Goal: Task Accomplishment & Management: Manage account settings

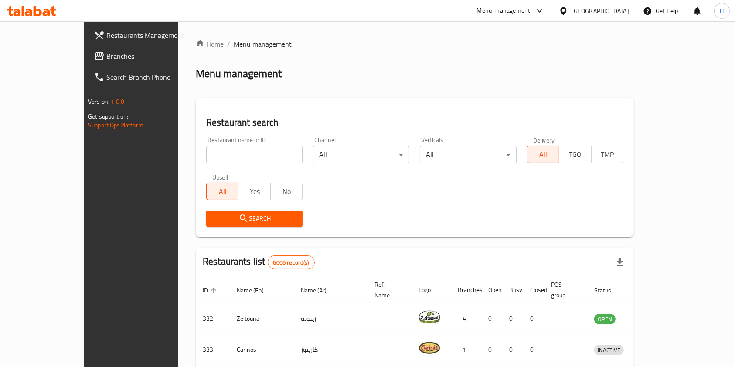
click at [206, 147] on input "search" at bounding box center [254, 154] width 96 height 17
type input "j"
click at [237, 149] on input "search" at bounding box center [254, 154] width 96 height 17
type input "milkd"
click button "Search" at bounding box center [254, 218] width 96 height 16
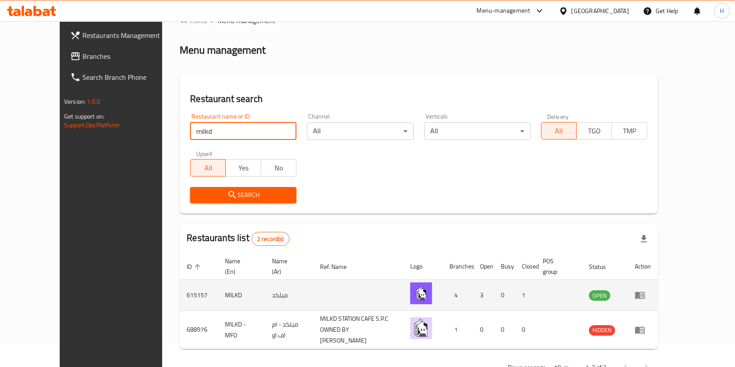
scroll to position [35, 0]
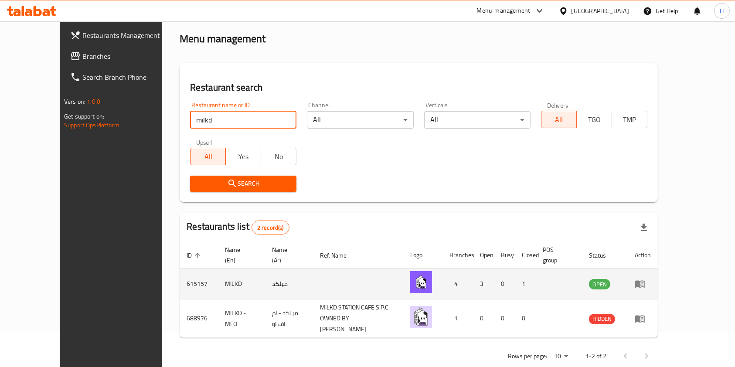
click at [645, 278] on icon "enhanced table" at bounding box center [639, 283] width 10 height 10
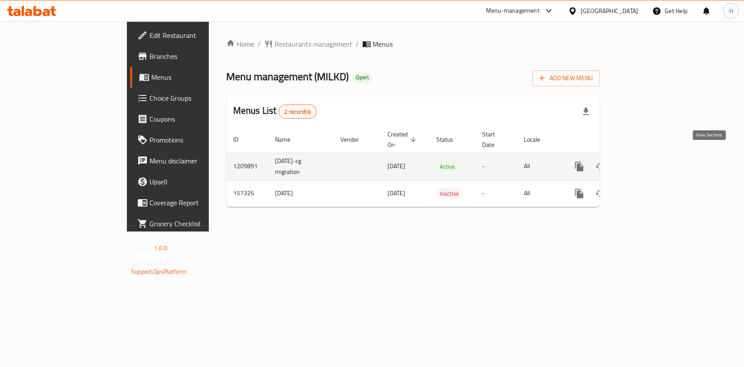
click at [652, 157] on link "enhanced table" at bounding box center [641, 166] width 21 height 21
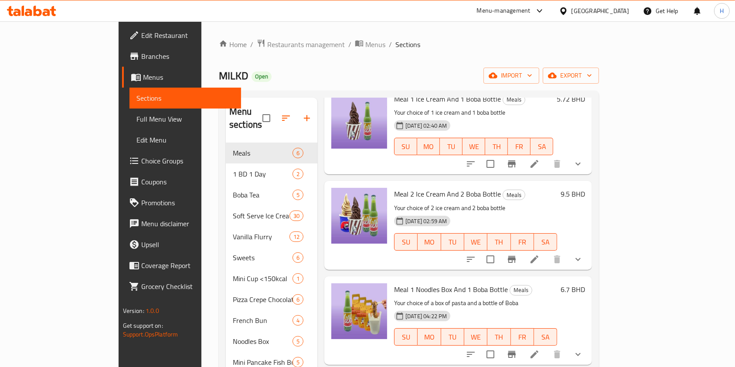
scroll to position [52, 0]
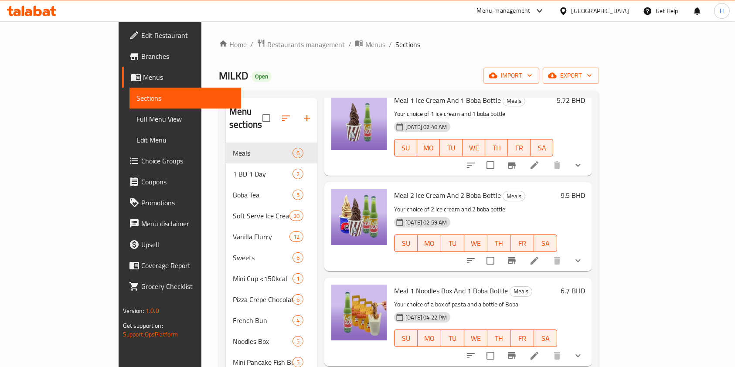
click at [35, 7] on icon at bounding box center [38, 11] width 8 height 10
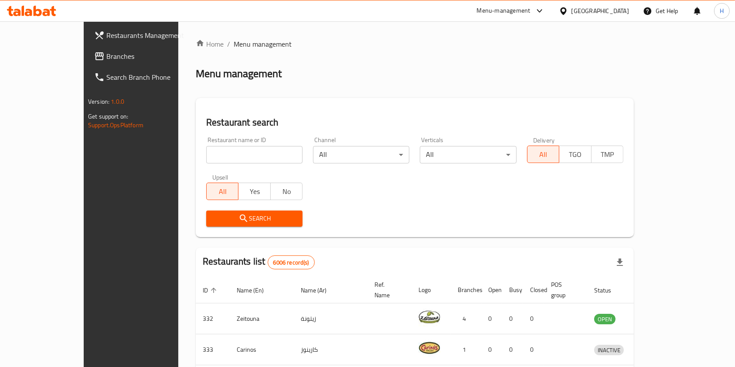
click at [240, 170] on div "Upsell All Yes No" at bounding box center [254, 187] width 107 height 37
click at [215, 156] on input "search" at bounding box center [254, 154] width 96 height 17
type input "Mirai"
click button "Search" at bounding box center [254, 218] width 96 height 16
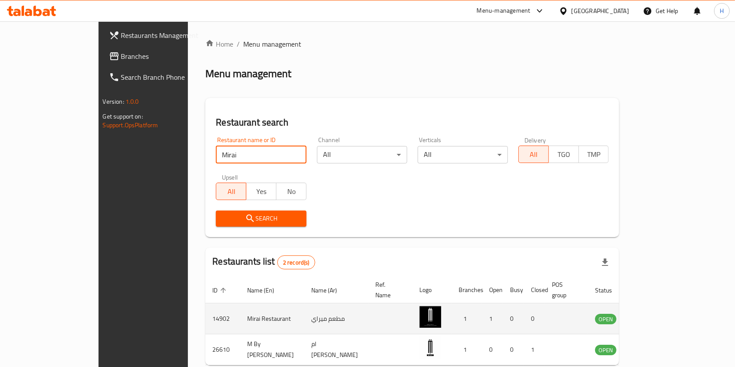
click at [651, 313] on icon "enhanced table" at bounding box center [646, 318] width 10 height 10
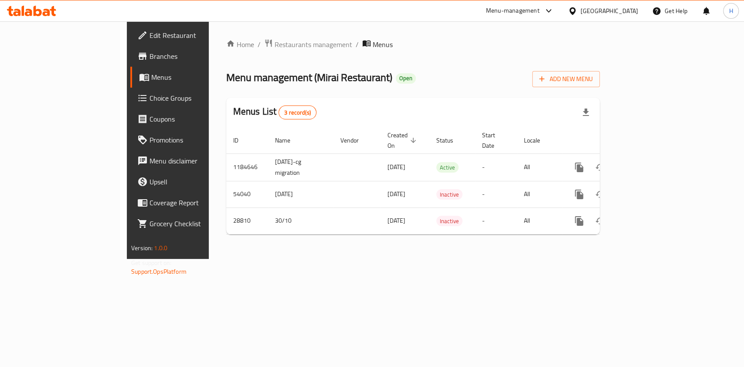
click at [23, 12] on icon at bounding box center [23, 11] width 3 height 10
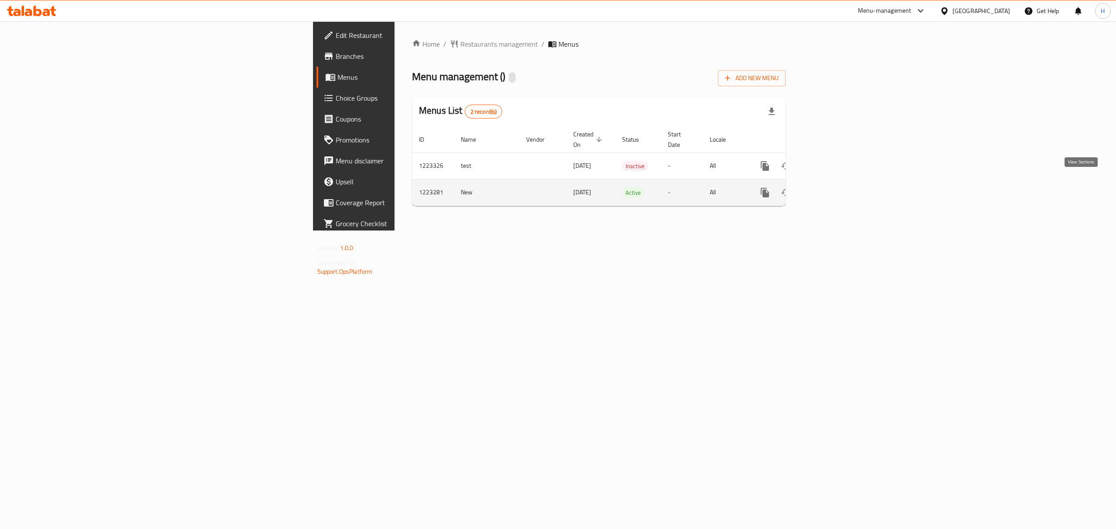
click at [833, 187] on icon "enhanced table" at bounding box center [827, 192] width 10 height 10
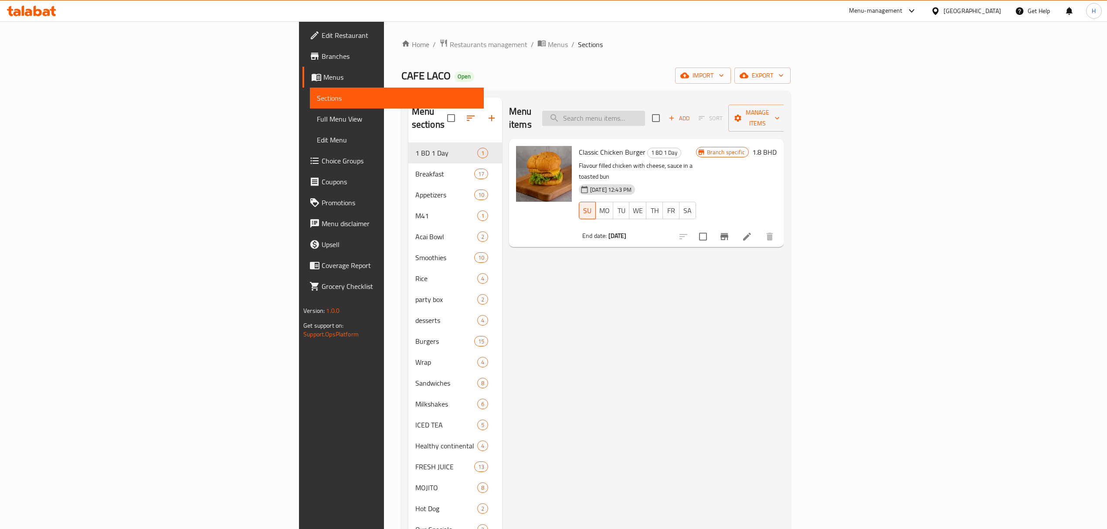
click at [645, 115] on input "search" at bounding box center [593, 118] width 103 height 15
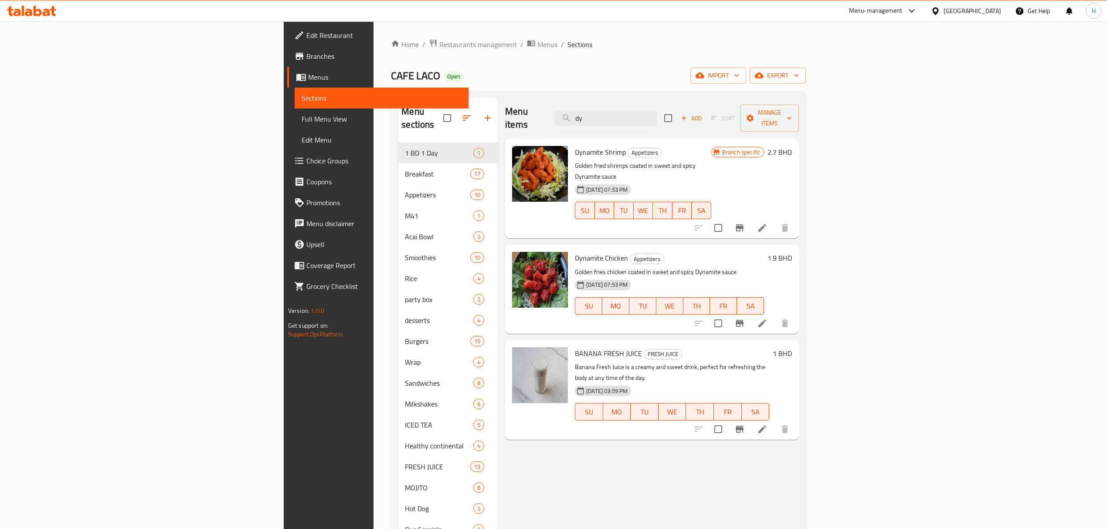
type input "dy"
drag, startPoint x: 689, startPoint y: 119, endPoint x: 651, endPoint y: 114, distance: 37.8
click at [652, 114] on div "Menu items dy Add Sort Manage items" at bounding box center [652, 118] width 294 height 41
type input "chicken"
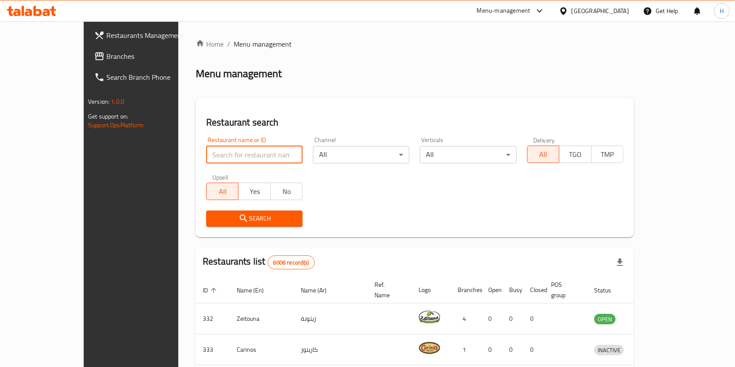
click at [206, 150] on input "search" at bounding box center [254, 154] width 96 height 17
type input "cafe laco"
click button "Search" at bounding box center [254, 218] width 96 height 16
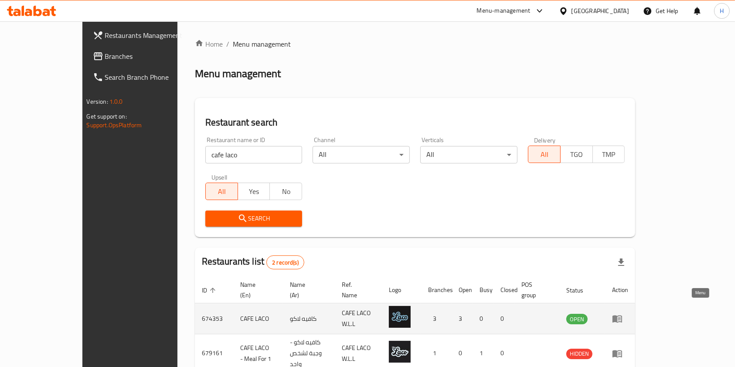
click at [622, 313] on icon "enhanced table" at bounding box center [617, 318] width 10 height 10
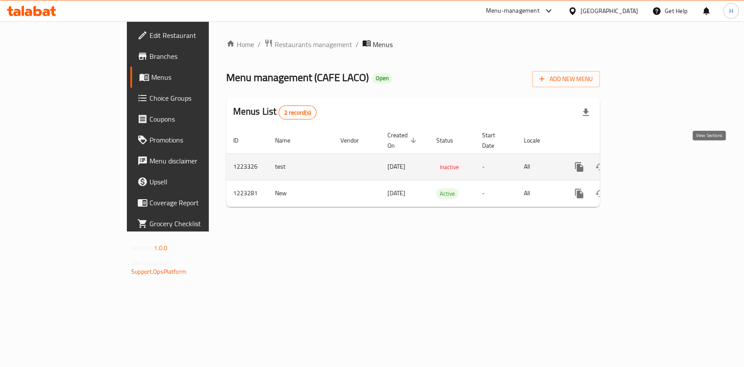
click at [652, 161] on link "enhanced table" at bounding box center [641, 166] width 21 height 21
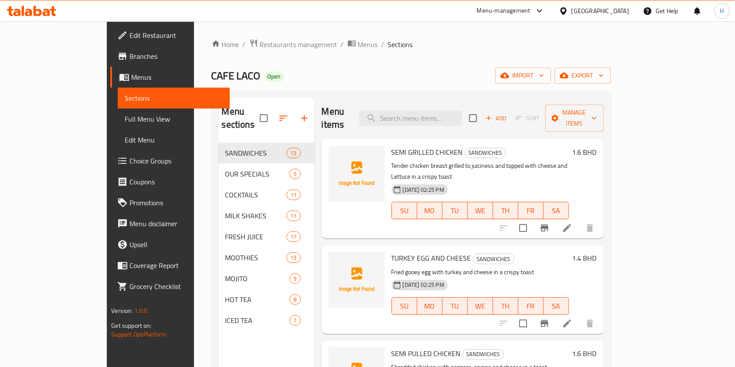
click at [14, 14] on icon at bounding box center [16, 12] width 7 height 7
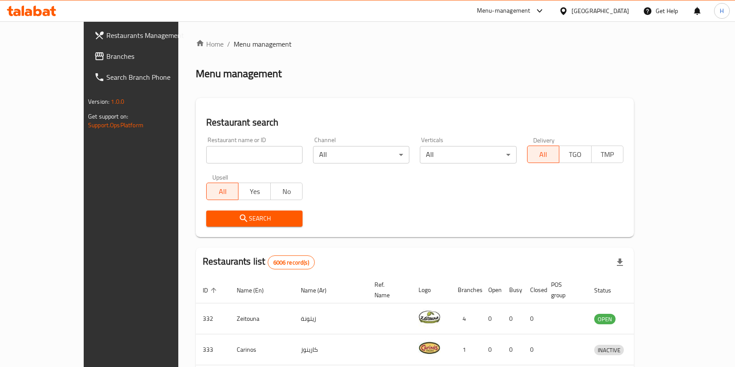
scroll to position [116, 0]
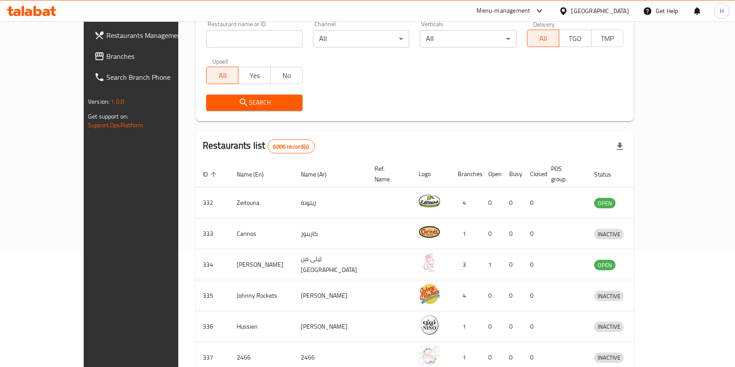
click at [206, 41] on input "search" at bounding box center [254, 38] width 96 height 17
type input "cafe laco"
click button "Search" at bounding box center [254, 103] width 96 height 16
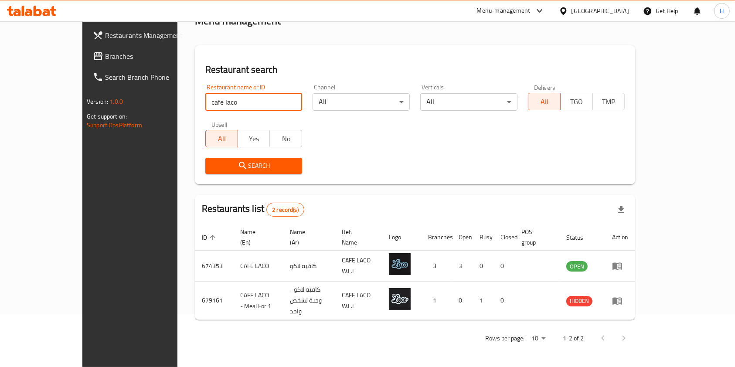
scroll to position [35, 0]
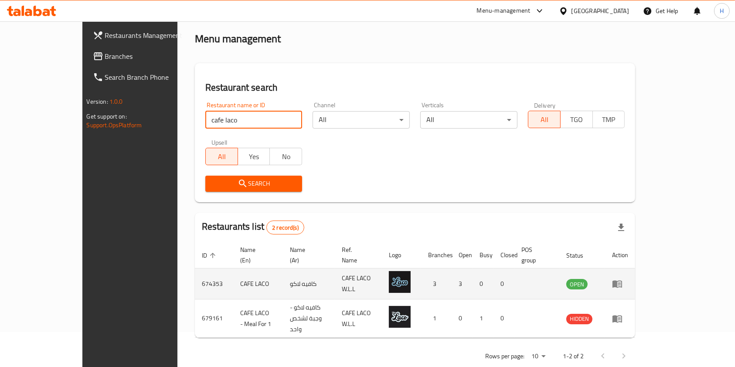
click at [622, 279] on icon "enhanced table" at bounding box center [617, 283] width 10 height 10
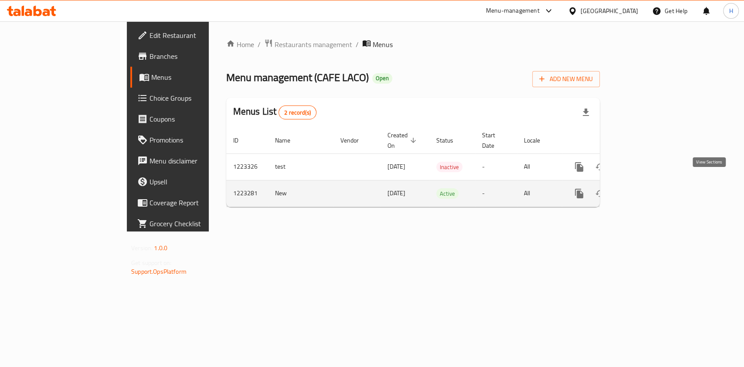
click at [652, 183] on link "enhanced table" at bounding box center [641, 193] width 21 height 21
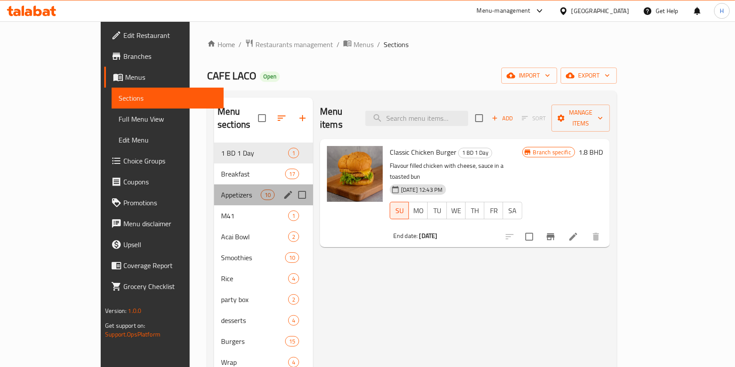
click at [214, 189] on div "Appetizers 10" at bounding box center [263, 194] width 99 height 21
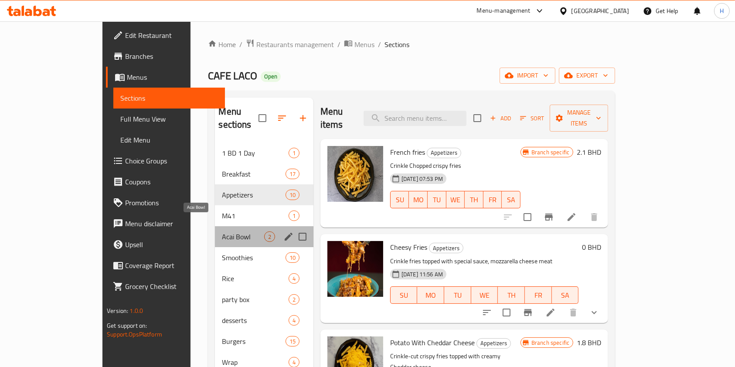
click at [222, 231] on span "Acai Bowl" at bounding box center [243, 236] width 42 height 10
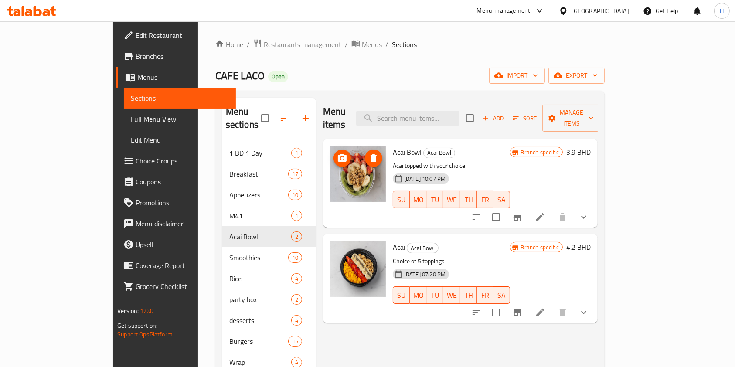
drag, startPoint x: 348, startPoint y: 176, endPoint x: 334, endPoint y: 249, distance: 74.5
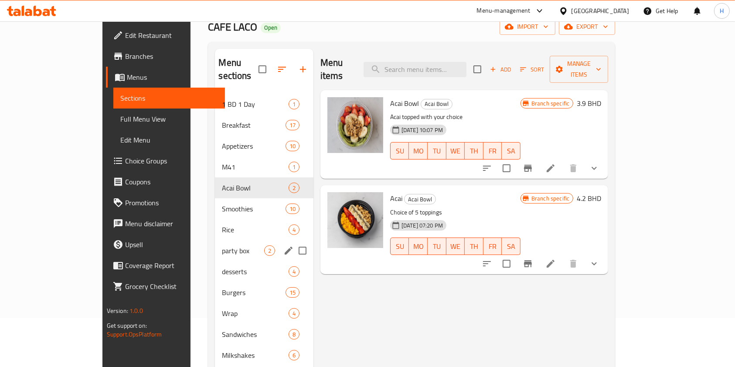
scroll to position [116, 0]
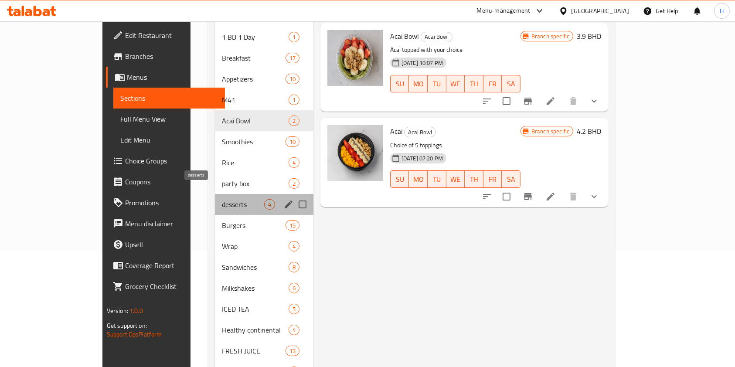
click at [222, 199] on span "desserts" at bounding box center [243, 204] width 42 height 10
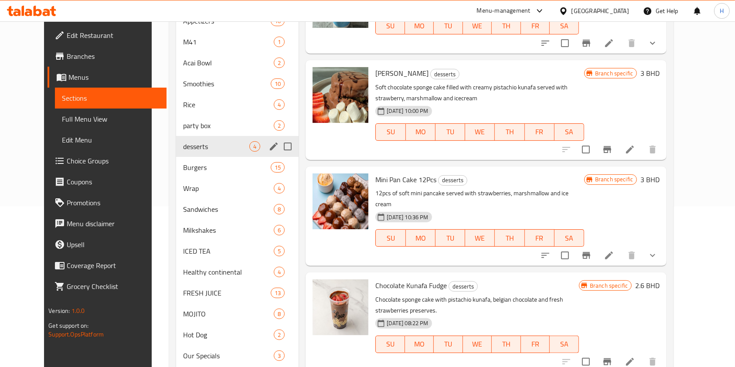
scroll to position [232, 0]
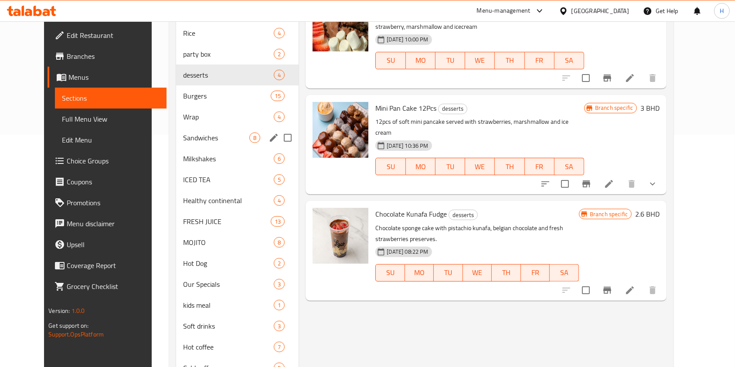
click at [192, 155] on span "Milkshakes" at bounding box center [228, 158] width 91 height 10
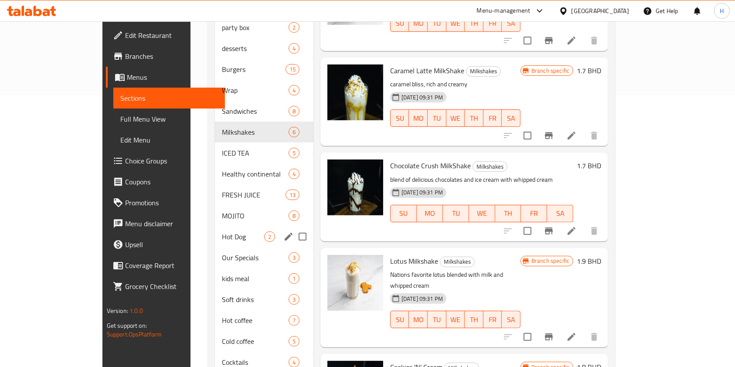
scroll to position [290, 0]
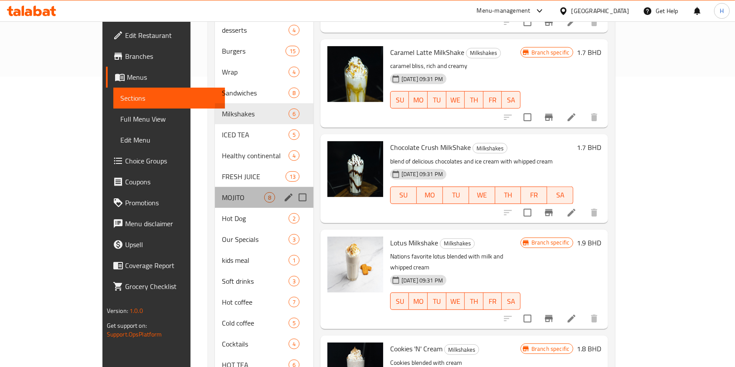
click at [215, 193] on div "MOJITO 8" at bounding box center [264, 197] width 98 height 21
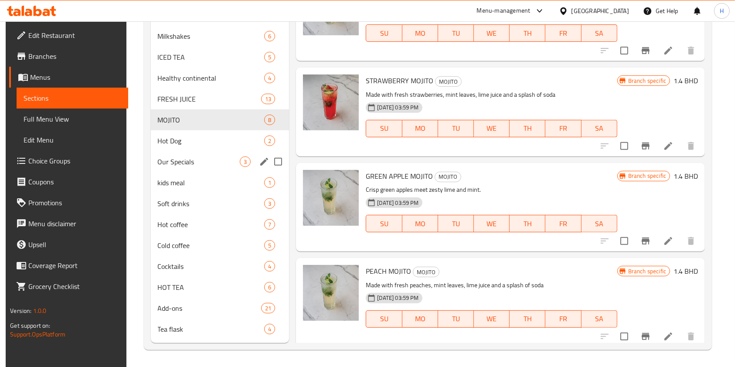
scroll to position [355, 0]
click at [174, 146] on div "Hot Dog 2" at bounding box center [220, 140] width 139 height 21
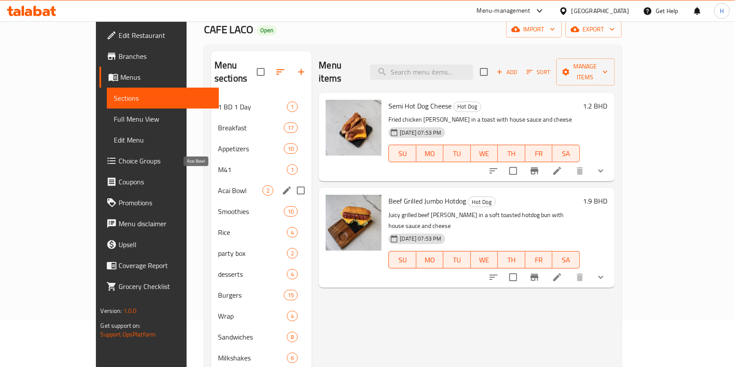
scroll to position [64, 0]
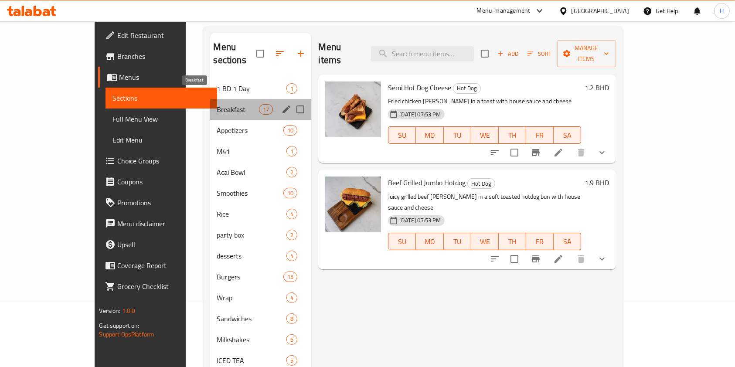
click at [217, 104] on span "Breakfast" at bounding box center [238, 109] width 42 height 10
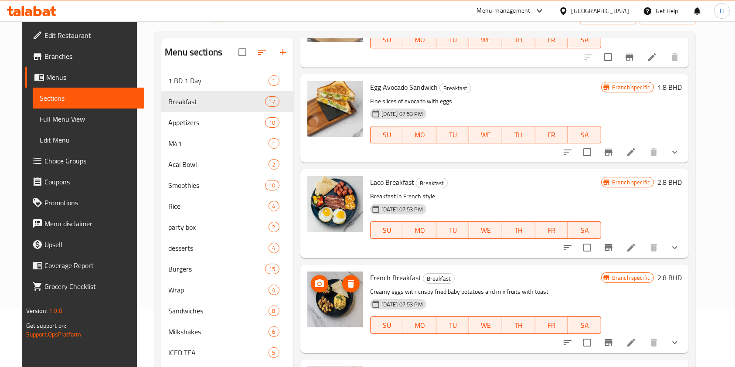
scroll to position [116, 0]
